Goal: Task Accomplishment & Management: Use online tool/utility

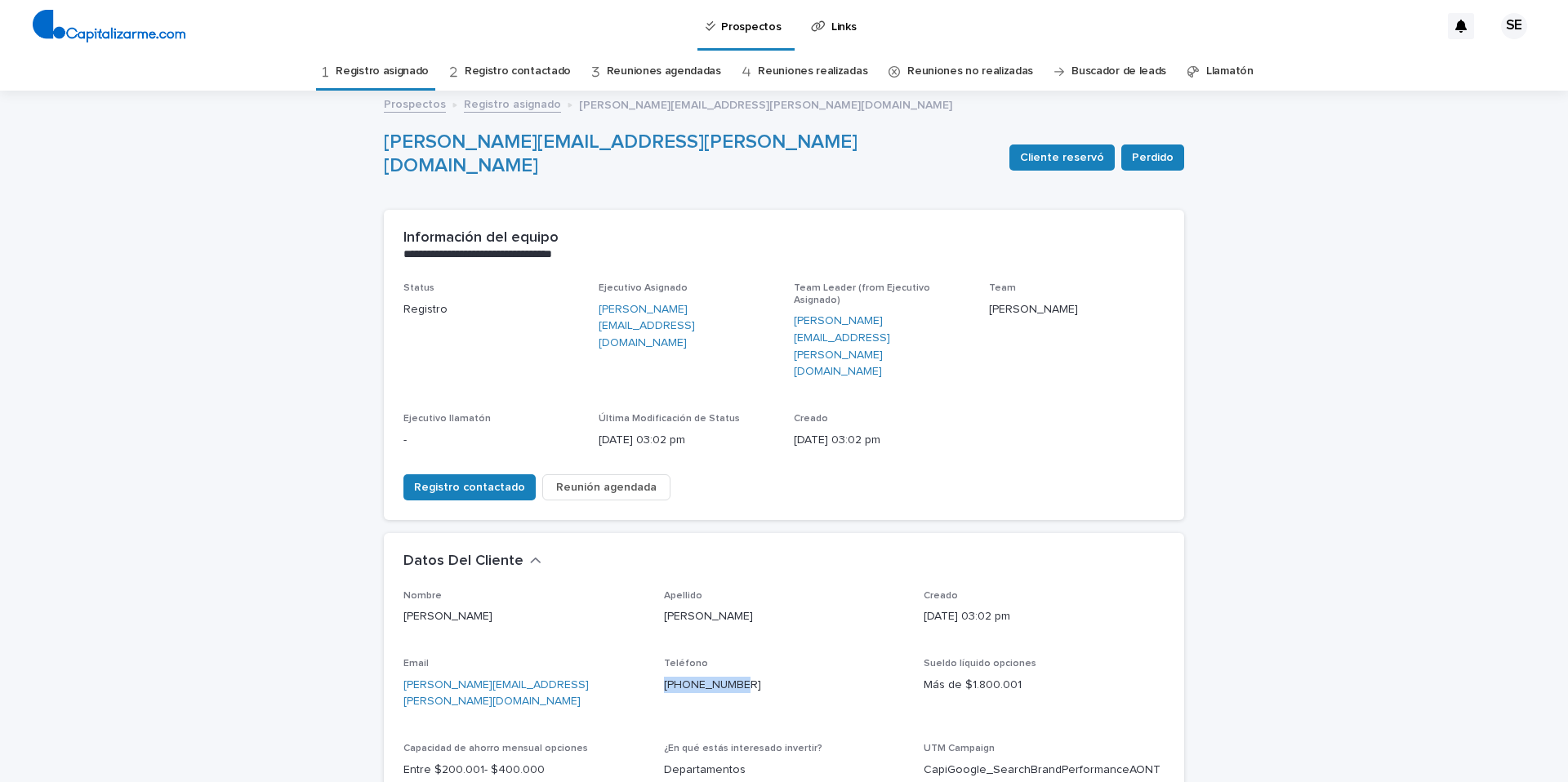
scroll to position [77, 0]
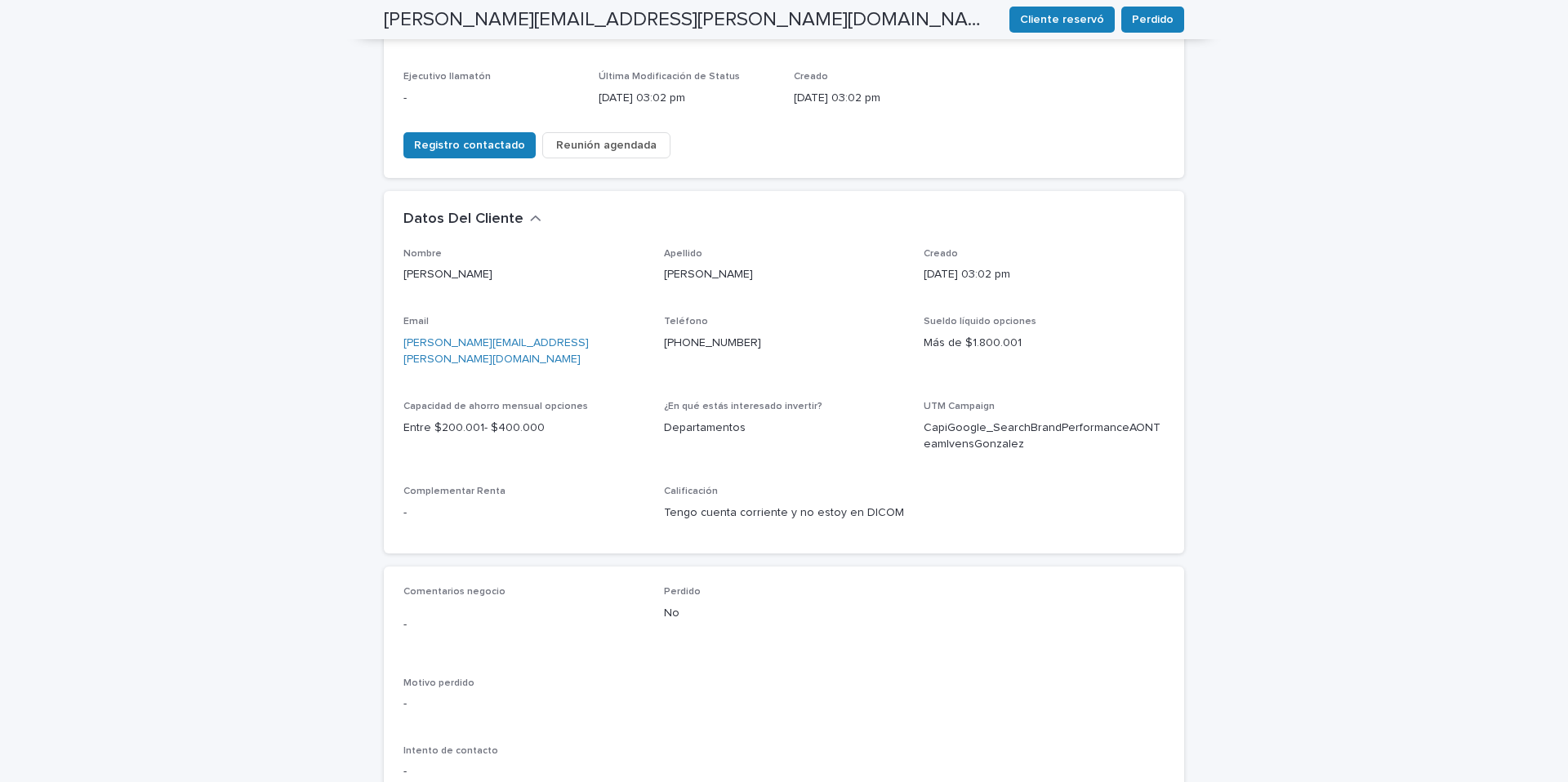
scroll to position [348, 0]
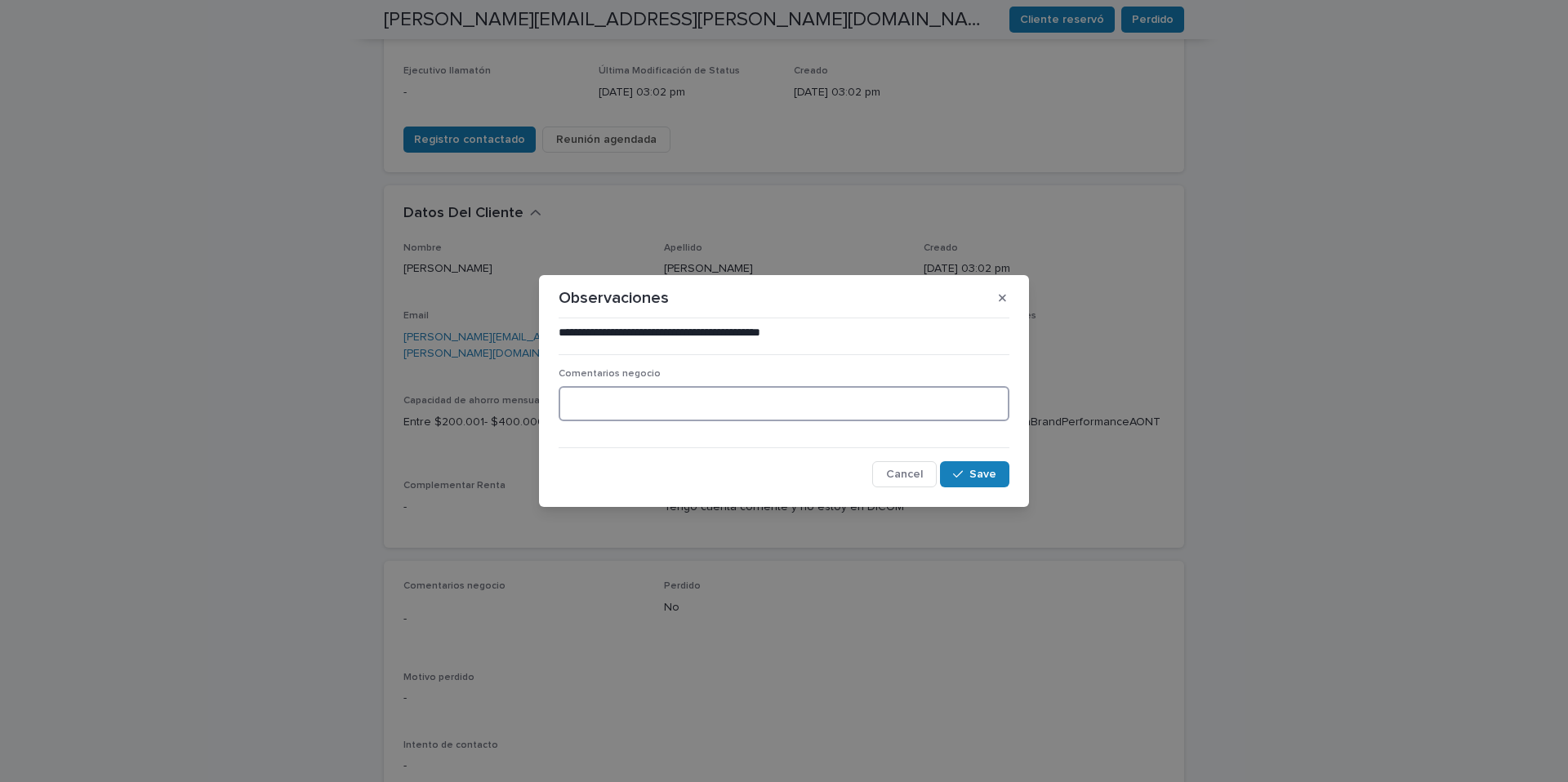
click at [626, 395] on textarea at bounding box center [784, 403] width 451 height 35
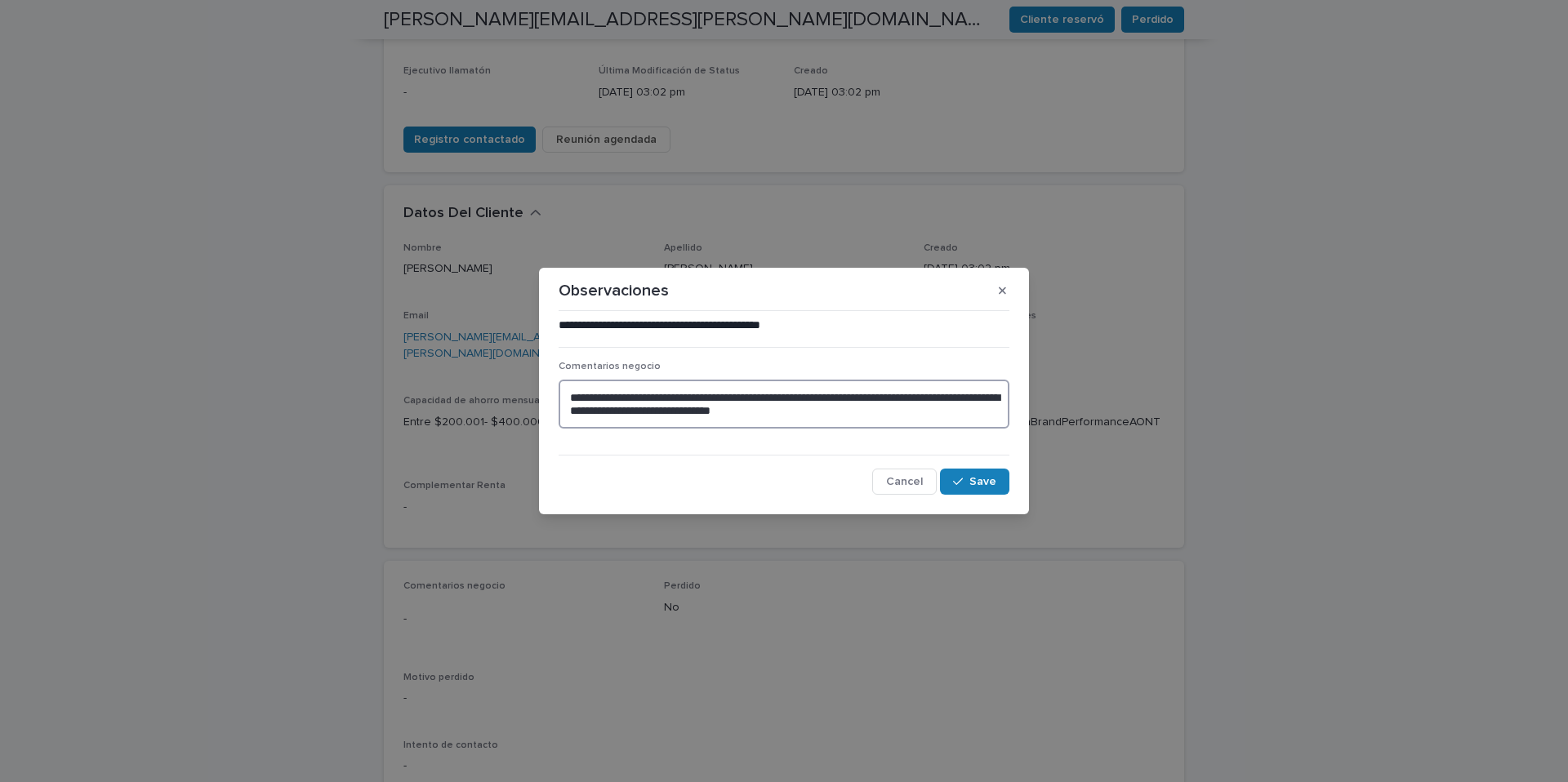
click at [572, 400] on textarea "**********" at bounding box center [784, 403] width 451 height 49
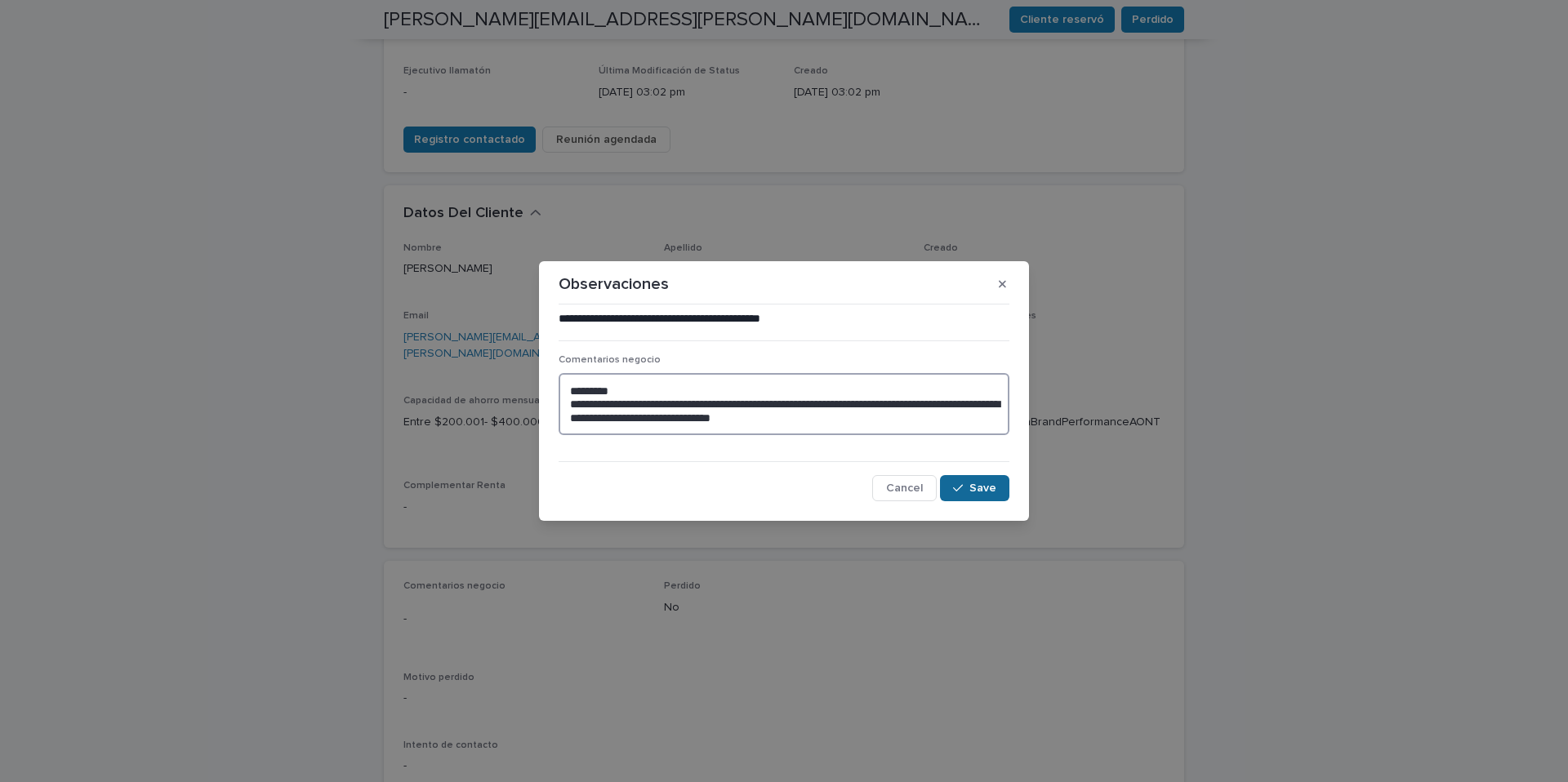
type textarea "**********"
click at [991, 493] on button "Save" at bounding box center [975, 489] width 69 height 26
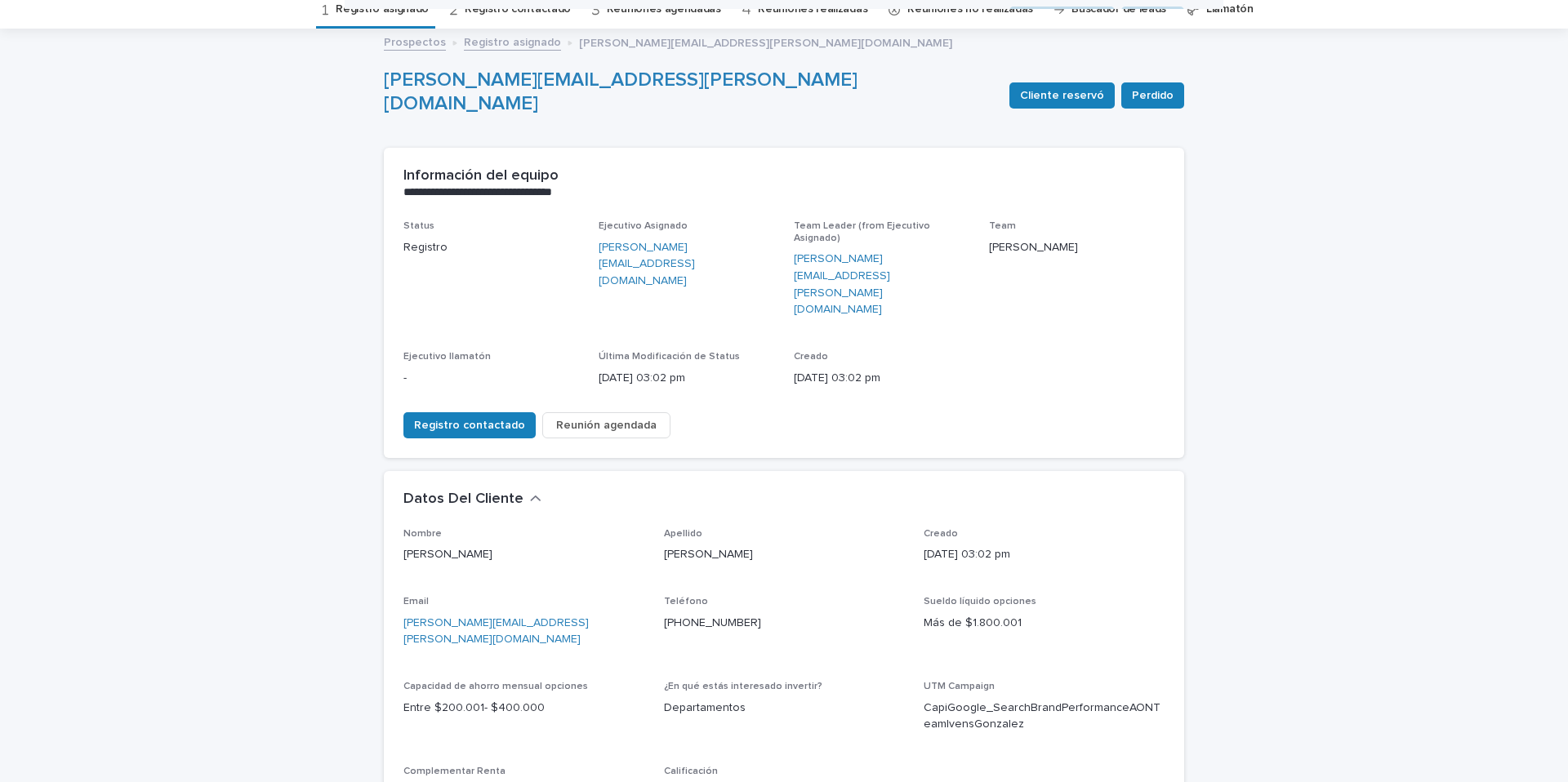
scroll to position [0, 0]
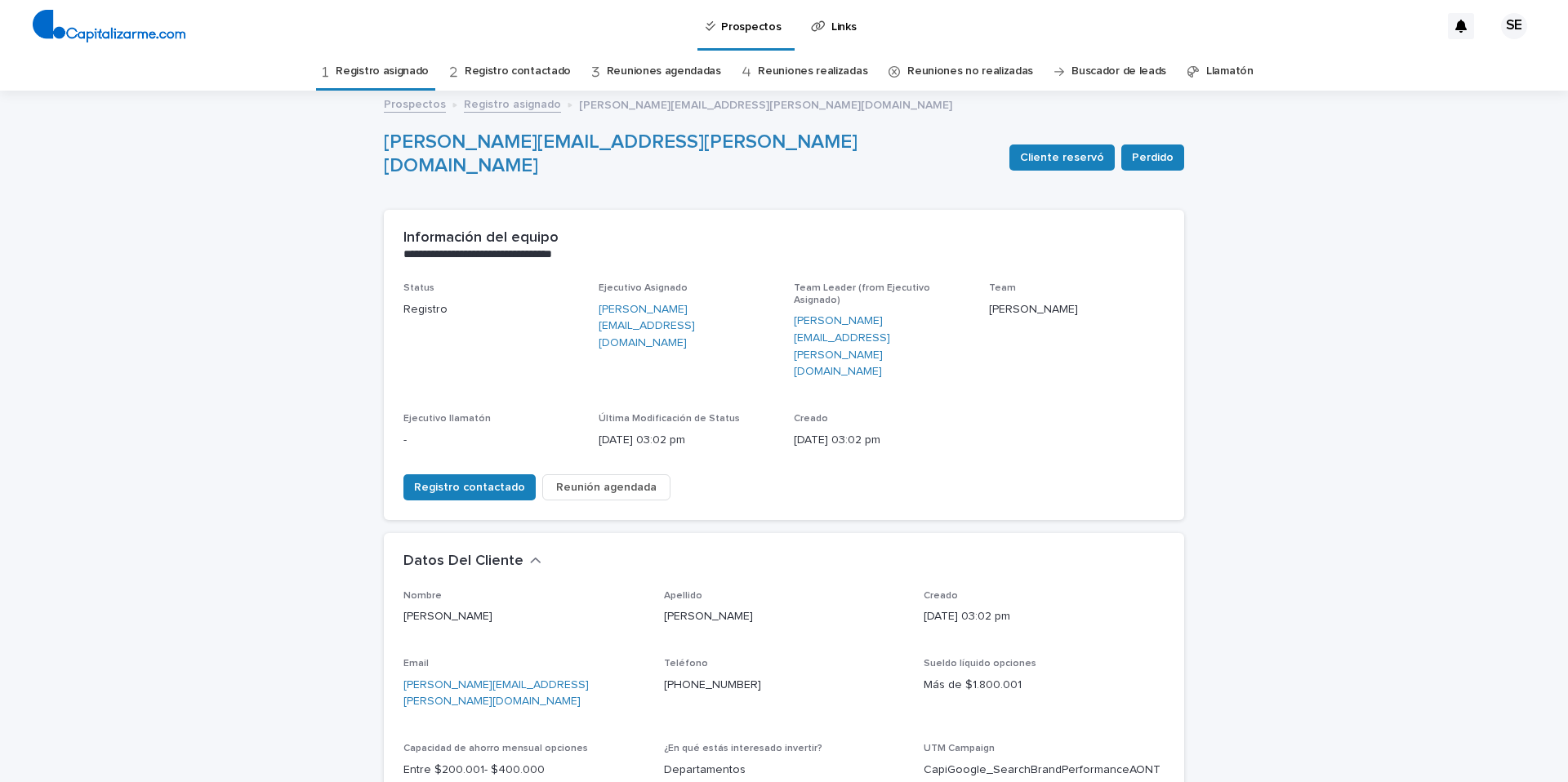
click at [406, 70] on link "Registro asignado" at bounding box center [382, 70] width 93 height 38
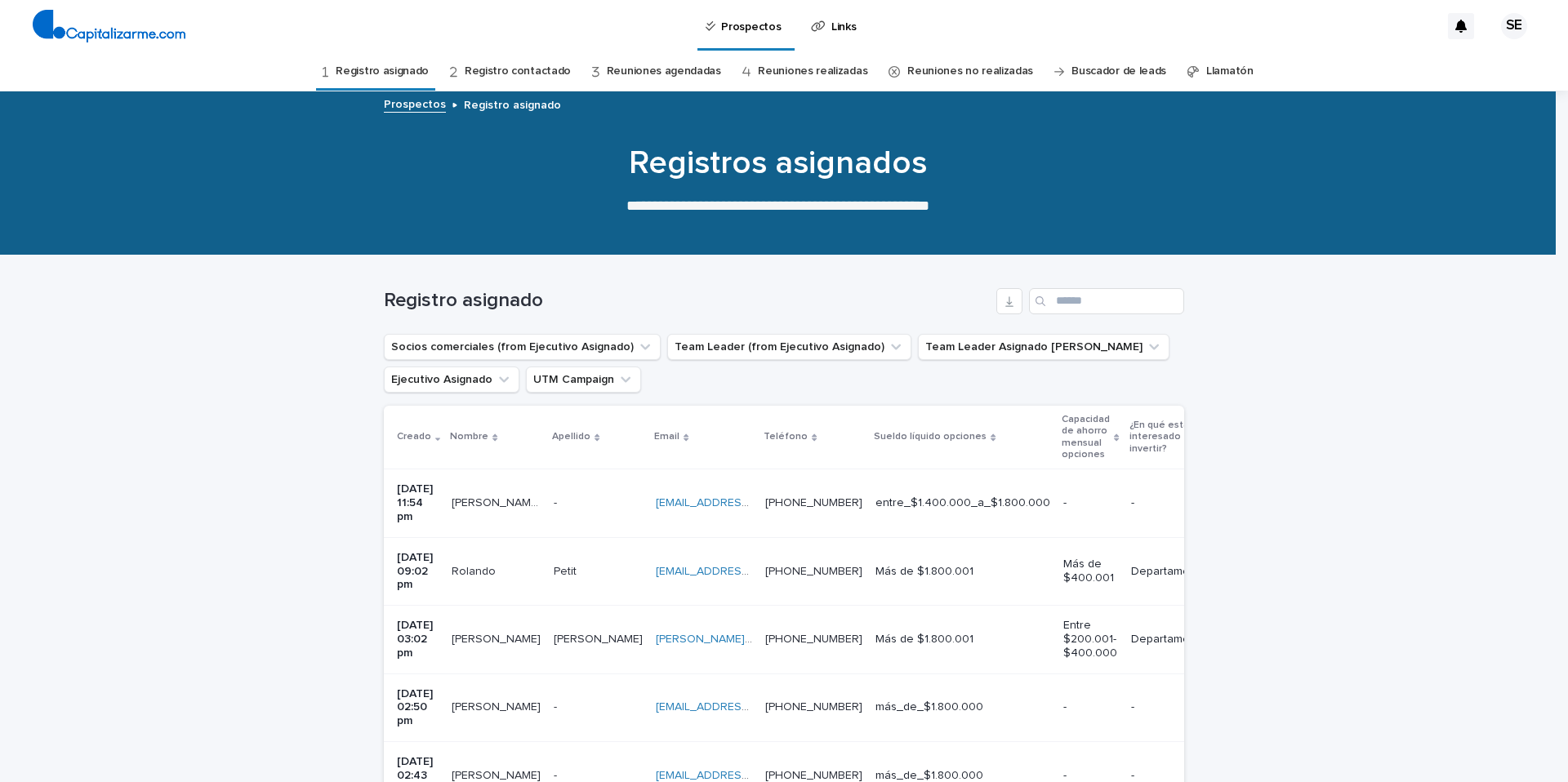
click at [584, 499] on p at bounding box center [598, 503] width 89 height 14
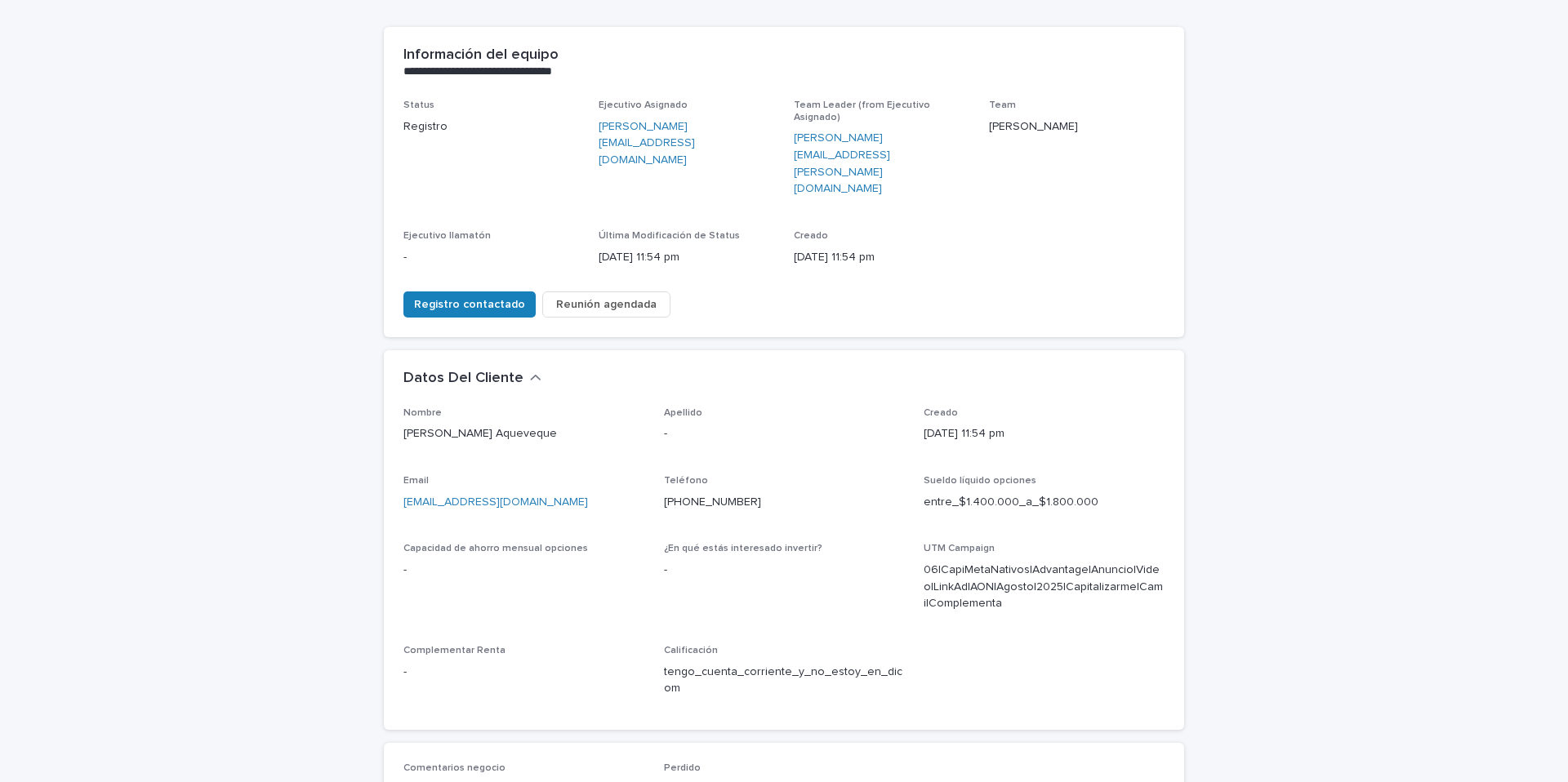
scroll to position [229, 0]
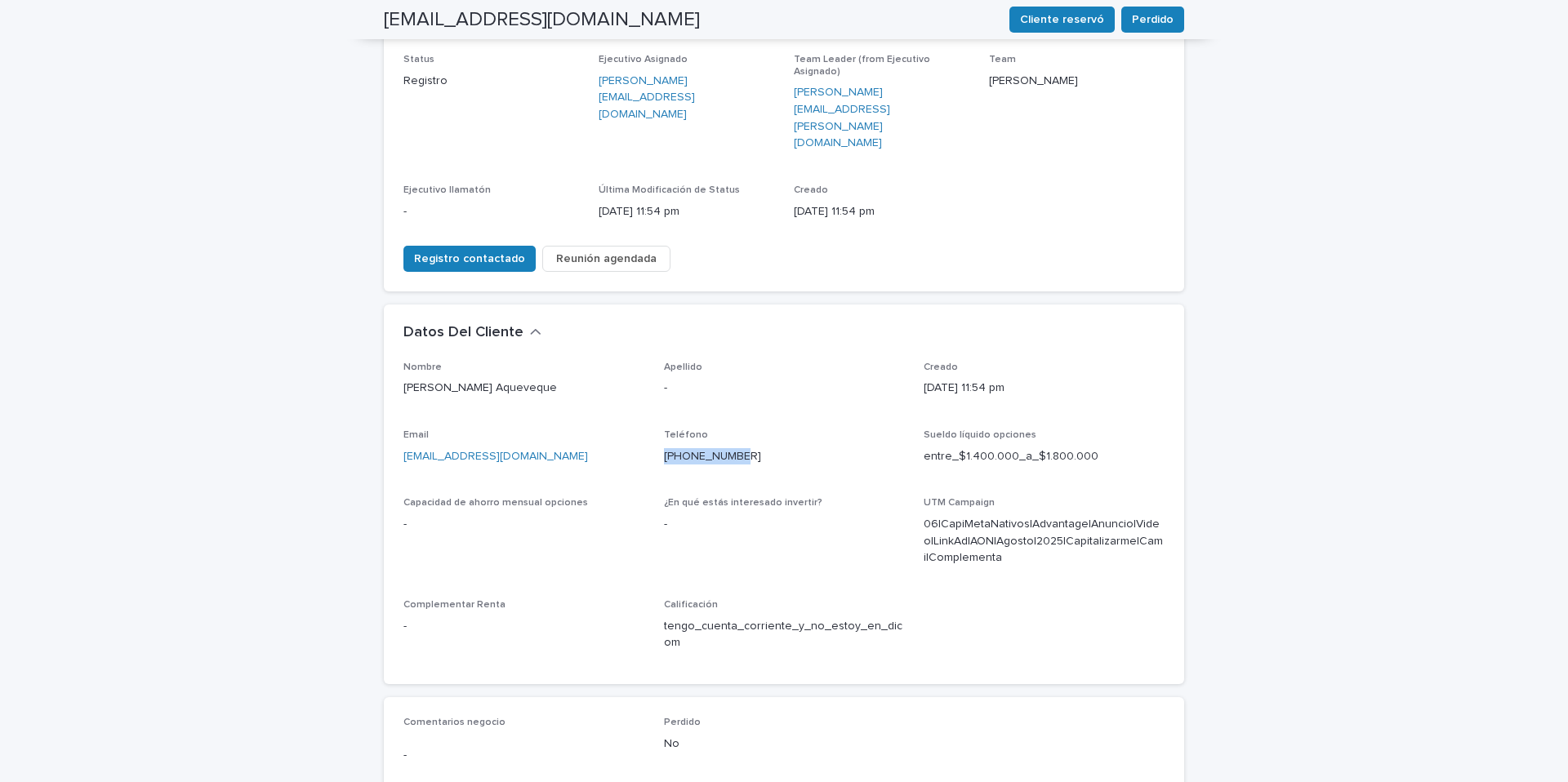
drag, startPoint x: 740, startPoint y: 390, endPoint x: 648, endPoint y: 394, distance: 92.1
click at [648, 394] on div "Nombre Enrique Eduardo Ormeño Aqueveque Apellido - Creado 12/08/2025 11:54 pm E…" at bounding box center [784, 513] width 761 height 303
copy link "+56992431581"
